Goal: Information Seeking & Learning: Learn about a topic

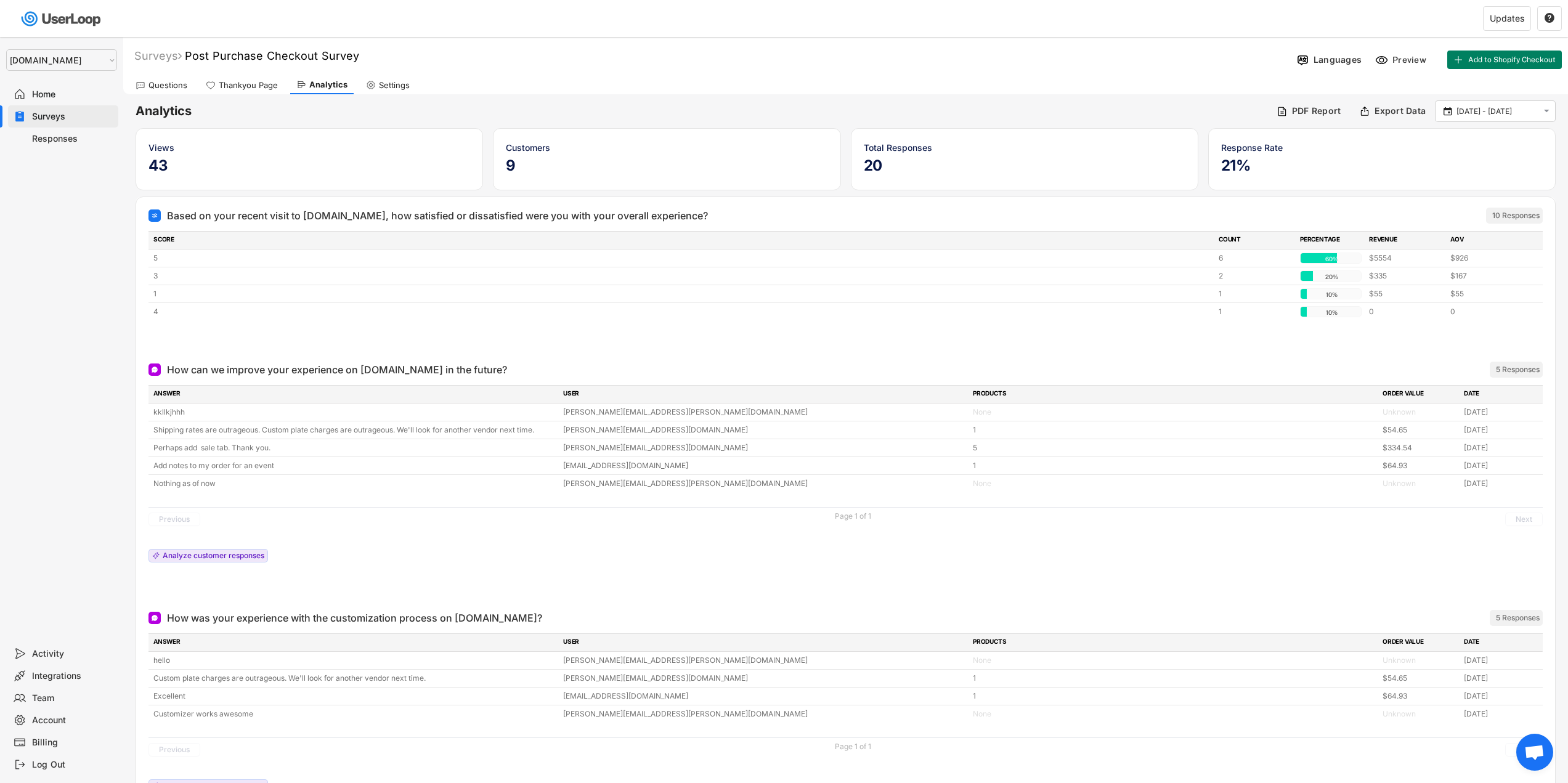
select select ""1348695171700984260__LOOKUP__1755075273842x880989460480687400""
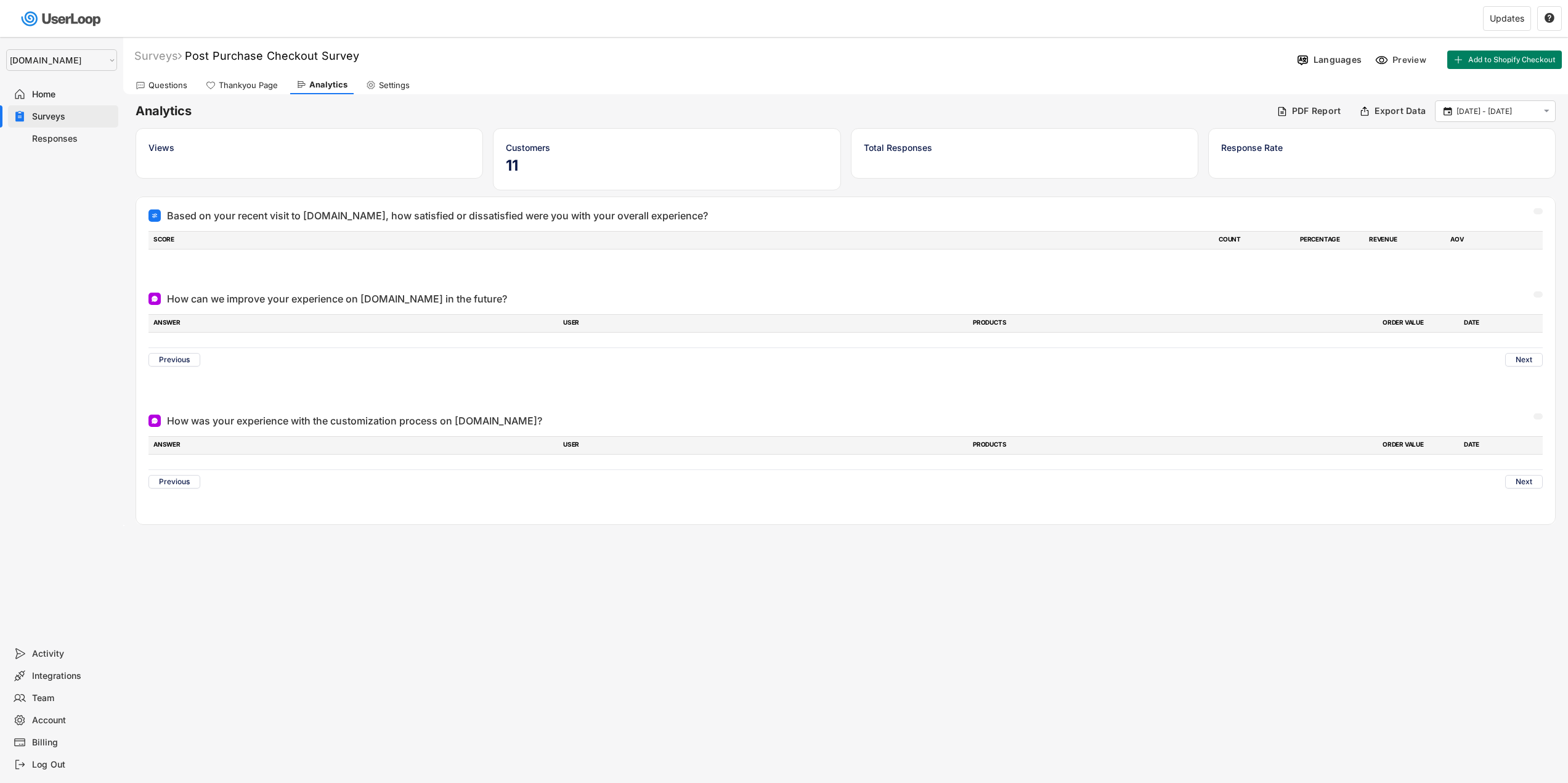
select select ""1348695171700984260__LOOKUP__1755075273842x880989460480687400""
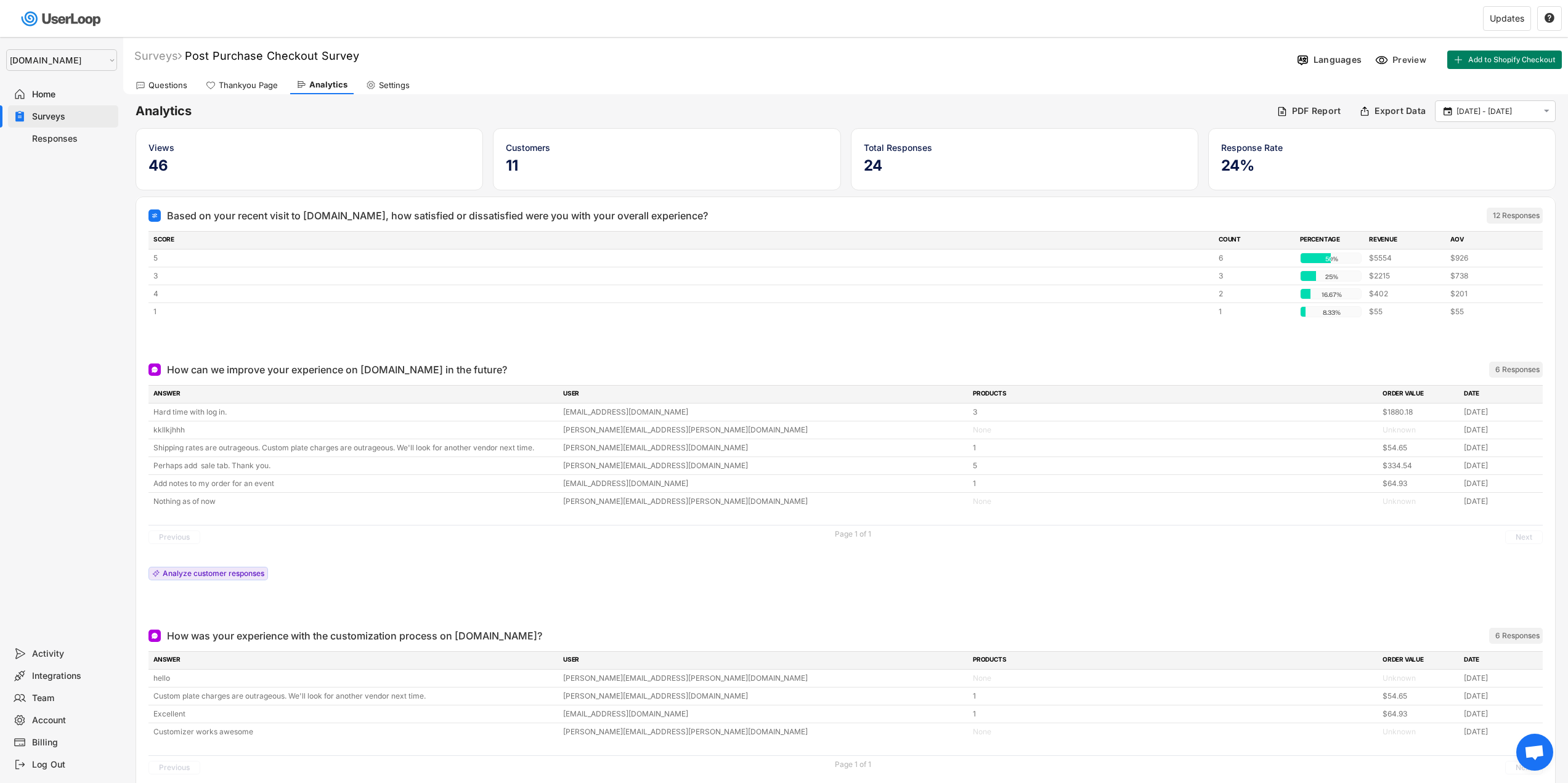
click at [48, 133] on div "Responses" at bounding box center [72, 139] width 81 height 12
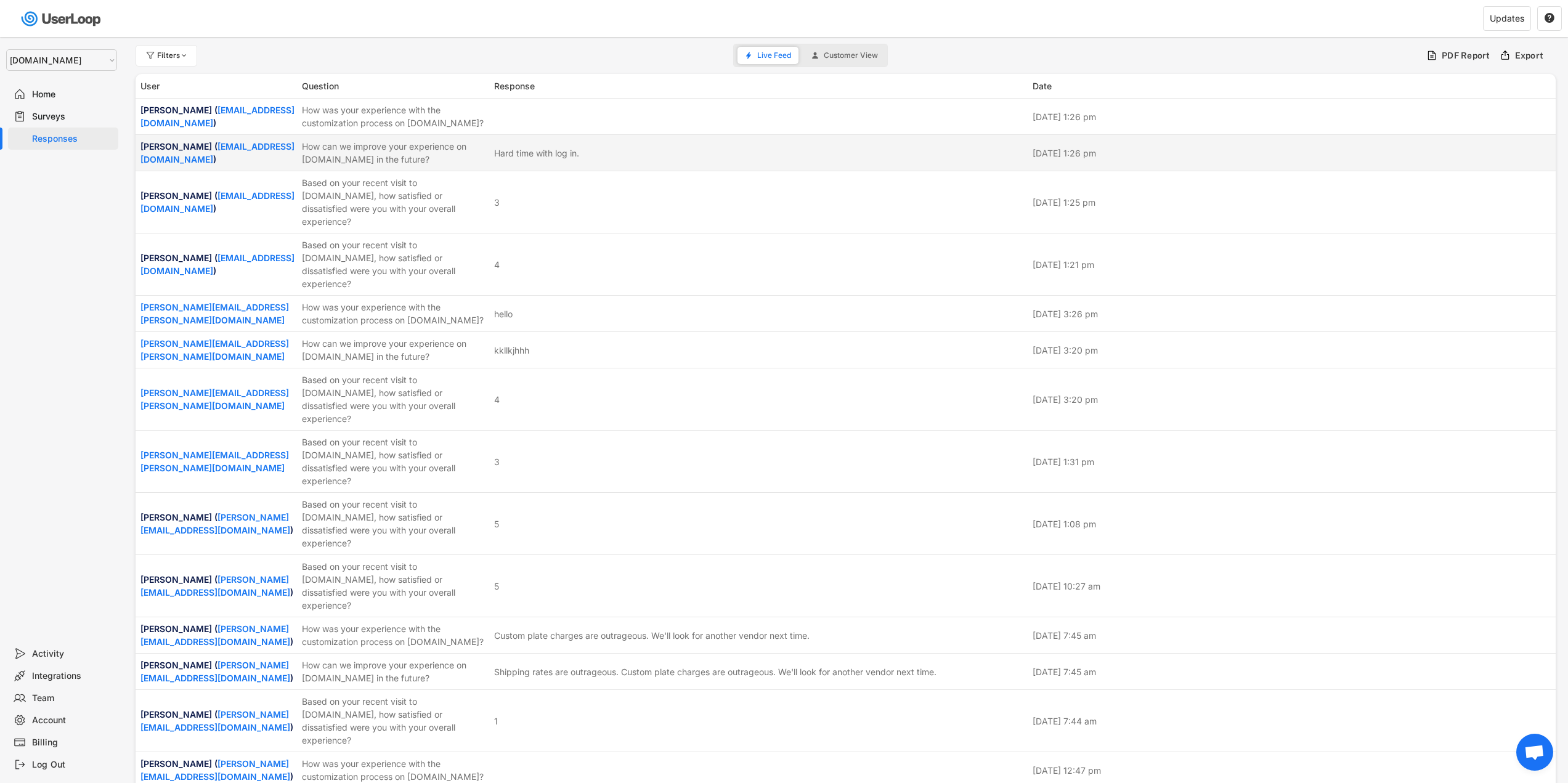
click at [433, 149] on div "How can we improve your experience on [DOMAIN_NAME] in the future?" at bounding box center [394, 153] width 185 height 26
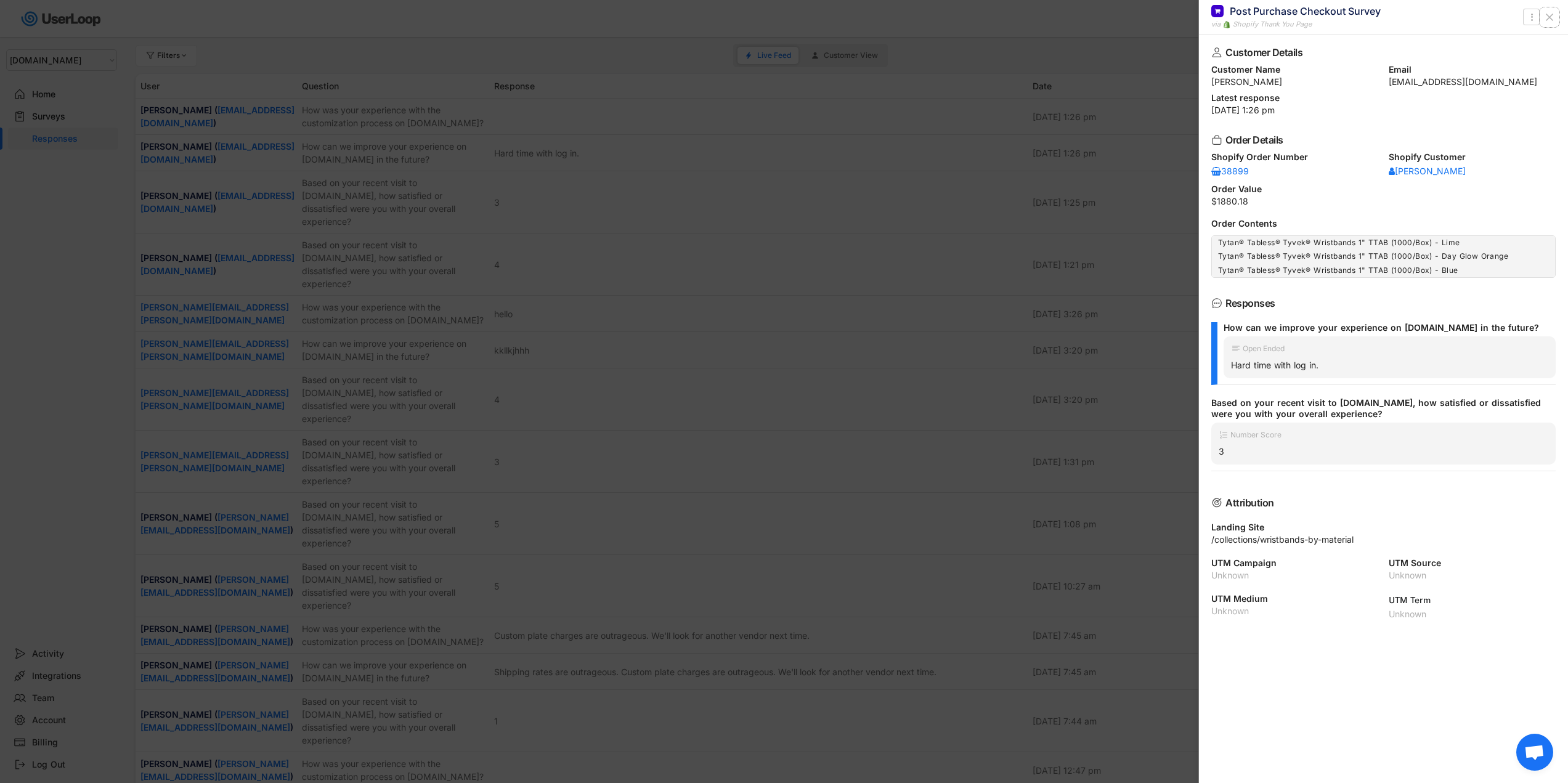
click at [1546, 19] on icon at bounding box center [1549, 17] width 12 height 12
